Goal: Check status: Check status

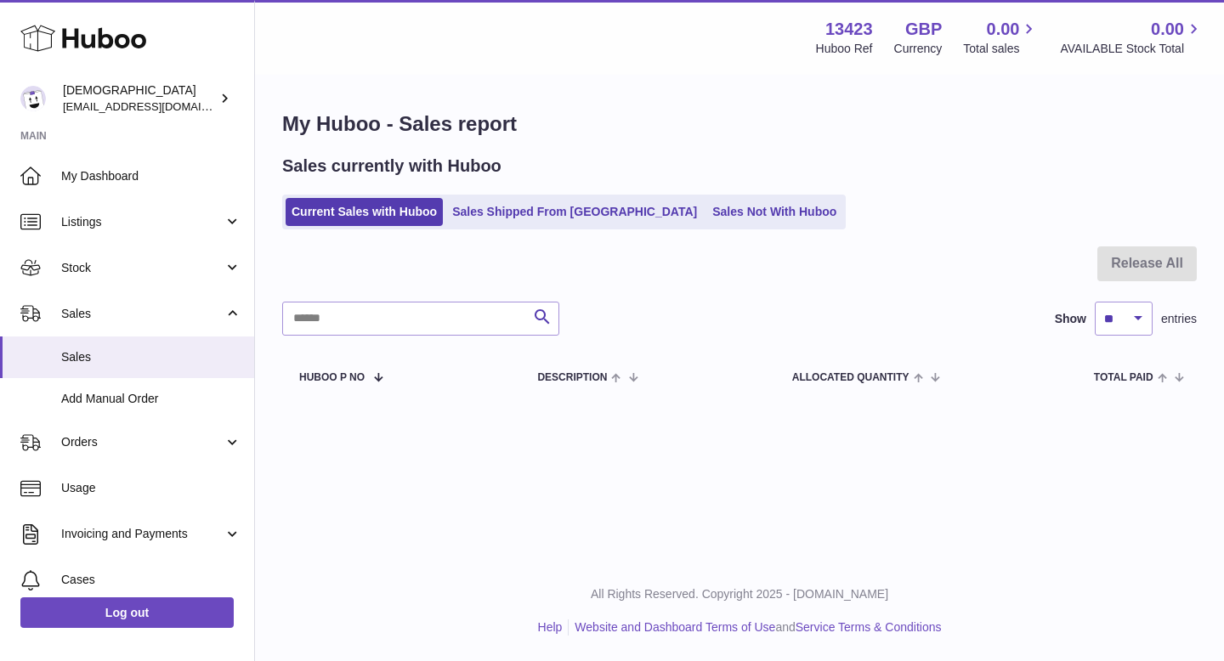
click at [495, 204] on link "Sales Shipped From Huboo" at bounding box center [574, 212] width 257 height 28
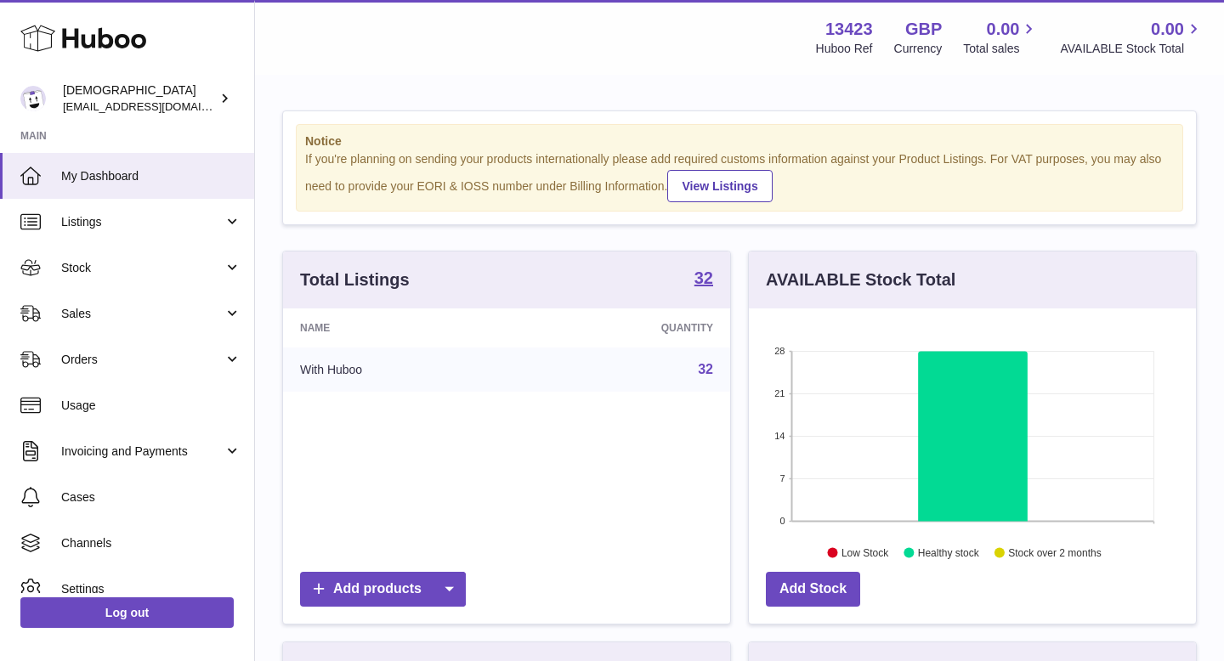
scroll to position [265, 447]
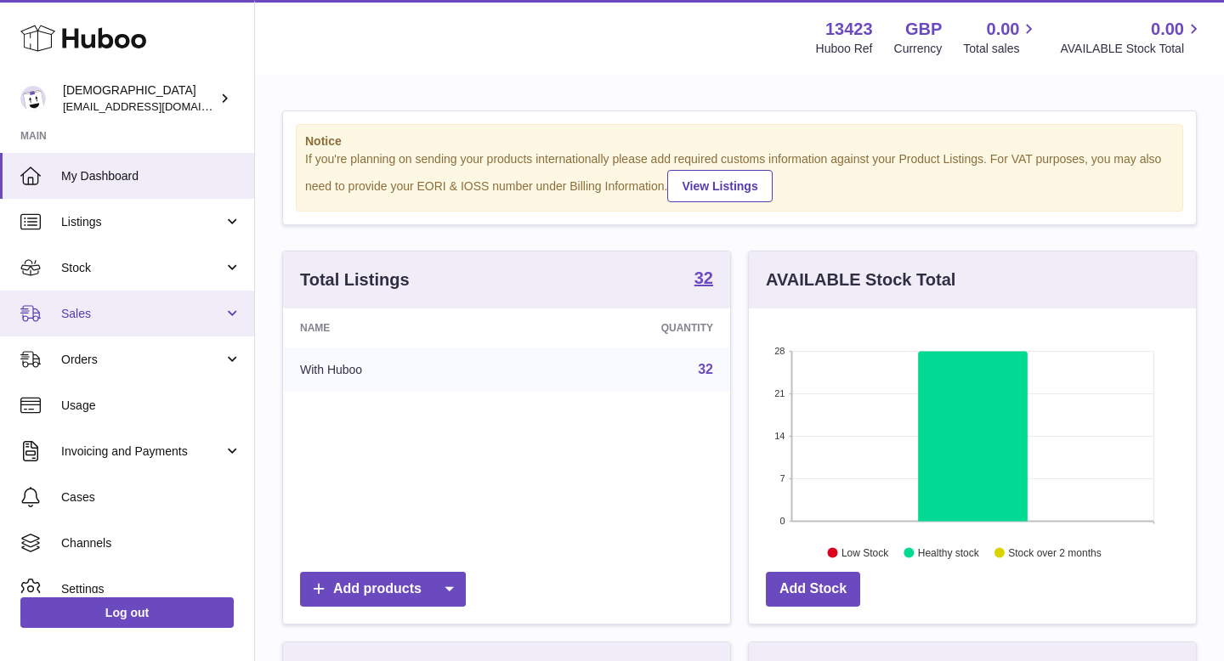
click at [146, 304] on link "Sales" at bounding box center [127, 314] width 254 height 46
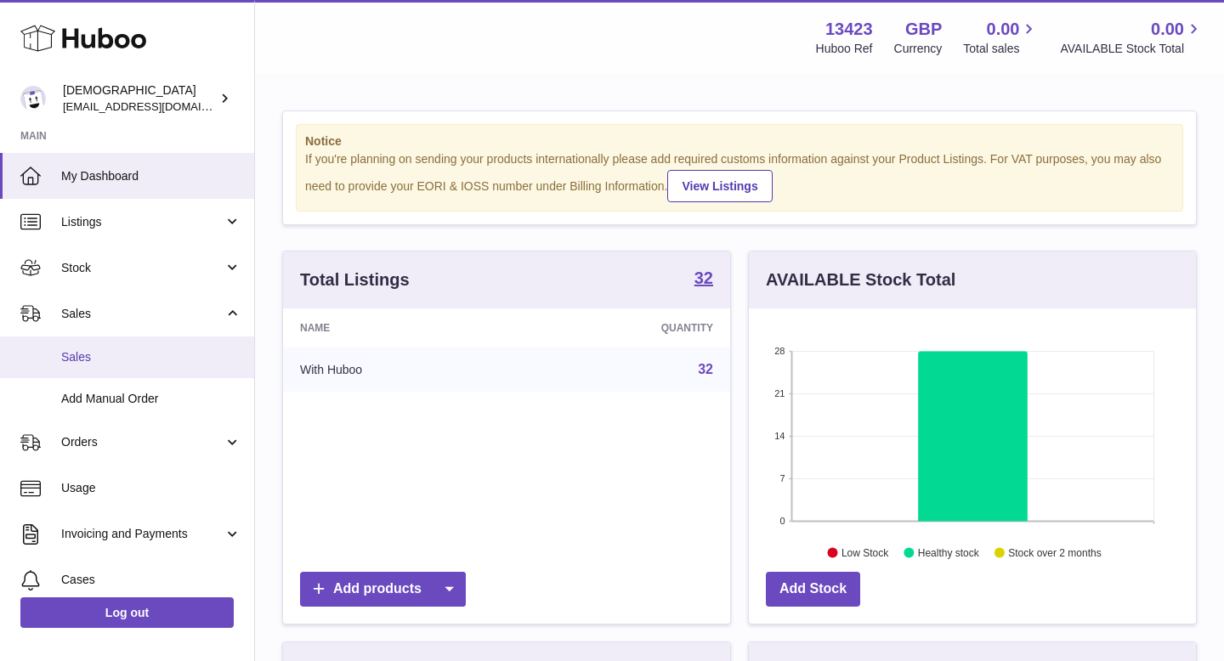
click at [138, 359] on span "Sales" at bounding box center [151, 357] width 180 height 16
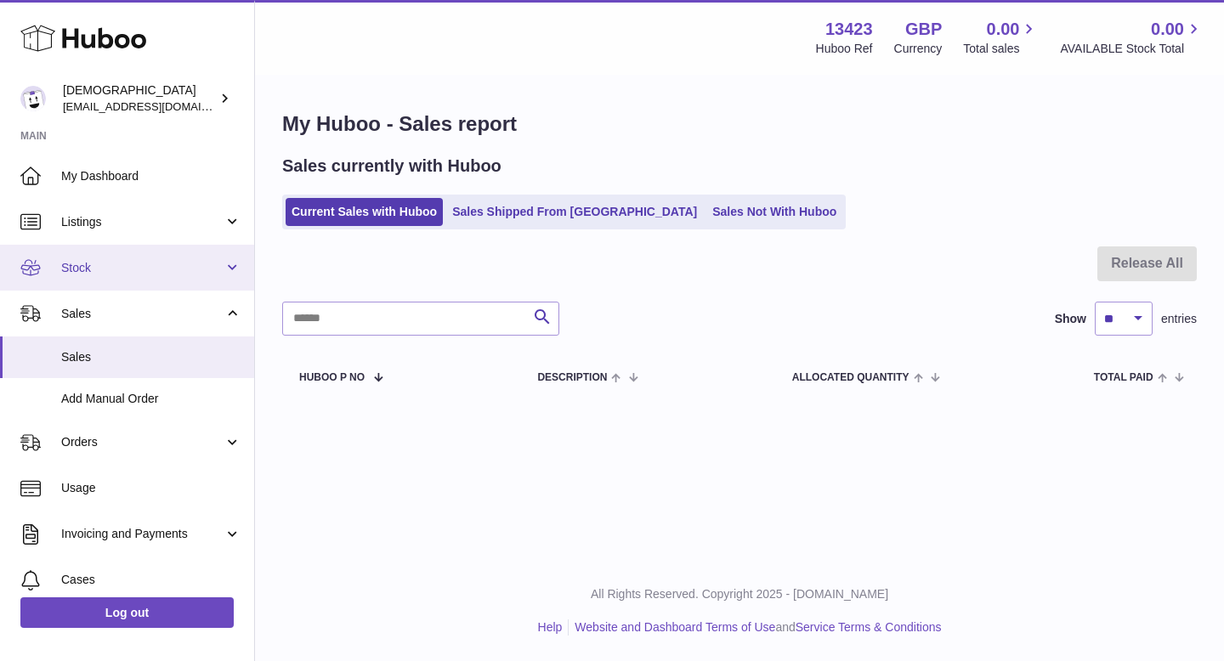
click at [133, 271] on span "Stock" at bounding box center [142, 268] width 162 height 16
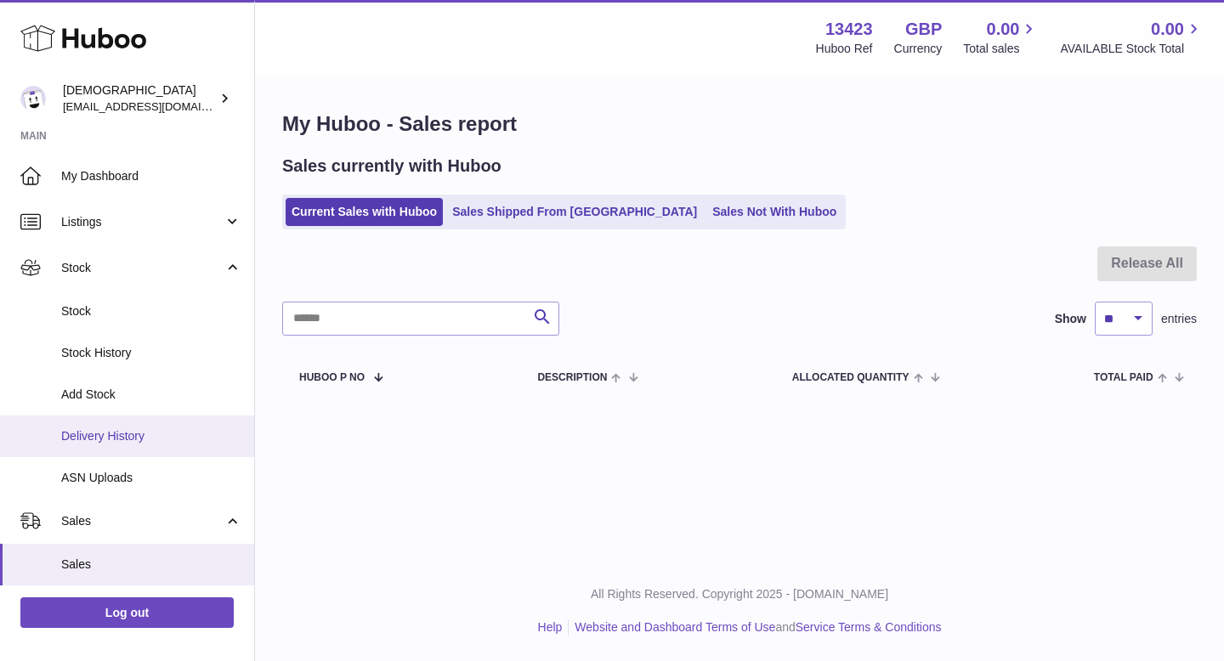
click at [173, 430] on span "Delivery History" at bounding box center [151, 436] width 180 height 16
